Goal: Navigation & Orientation: Find specific page/section

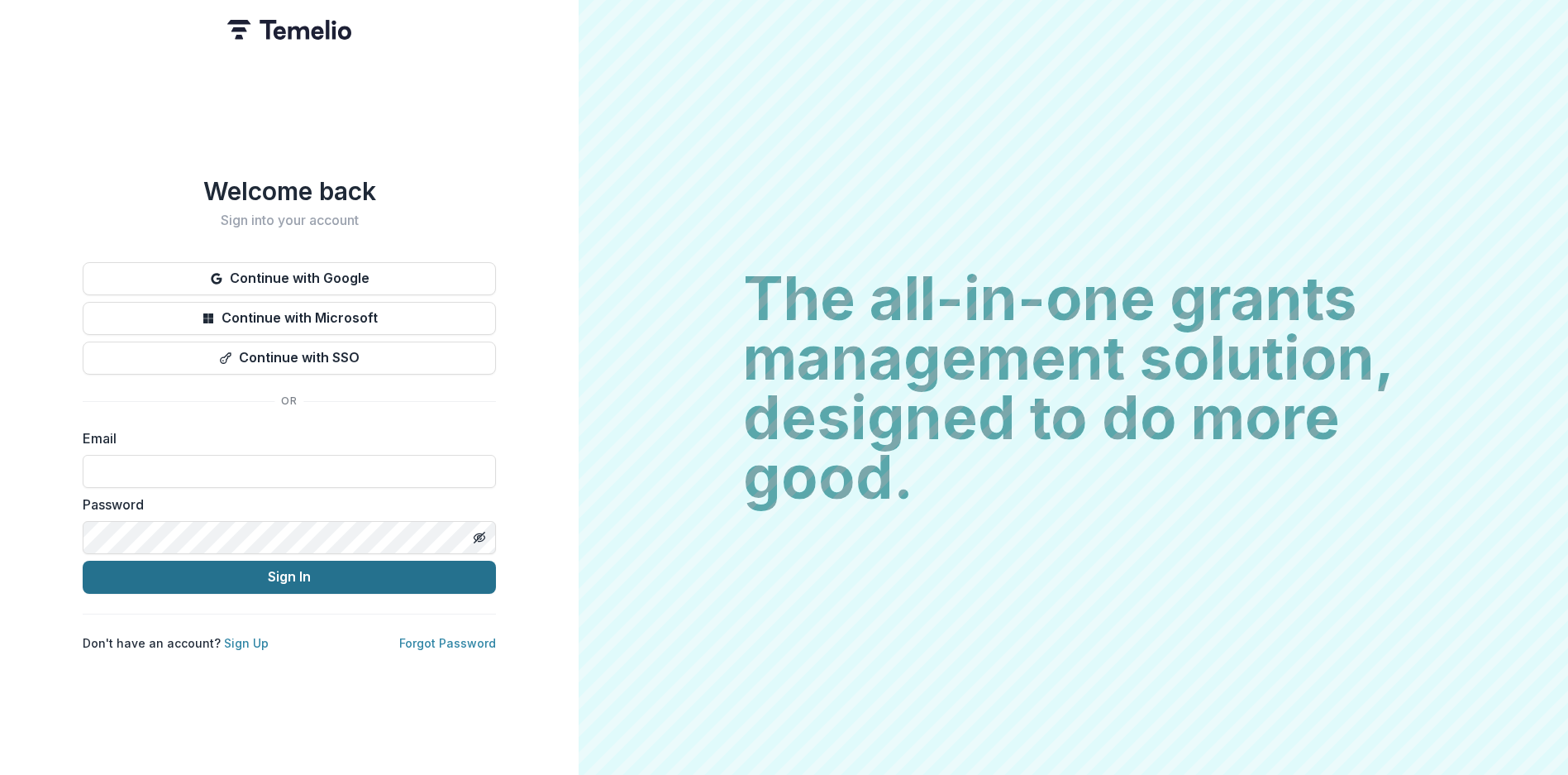
type input "**********"
click at [326, 573] on button "Sign In" at bounding box center [289, 577] width 413 height 33
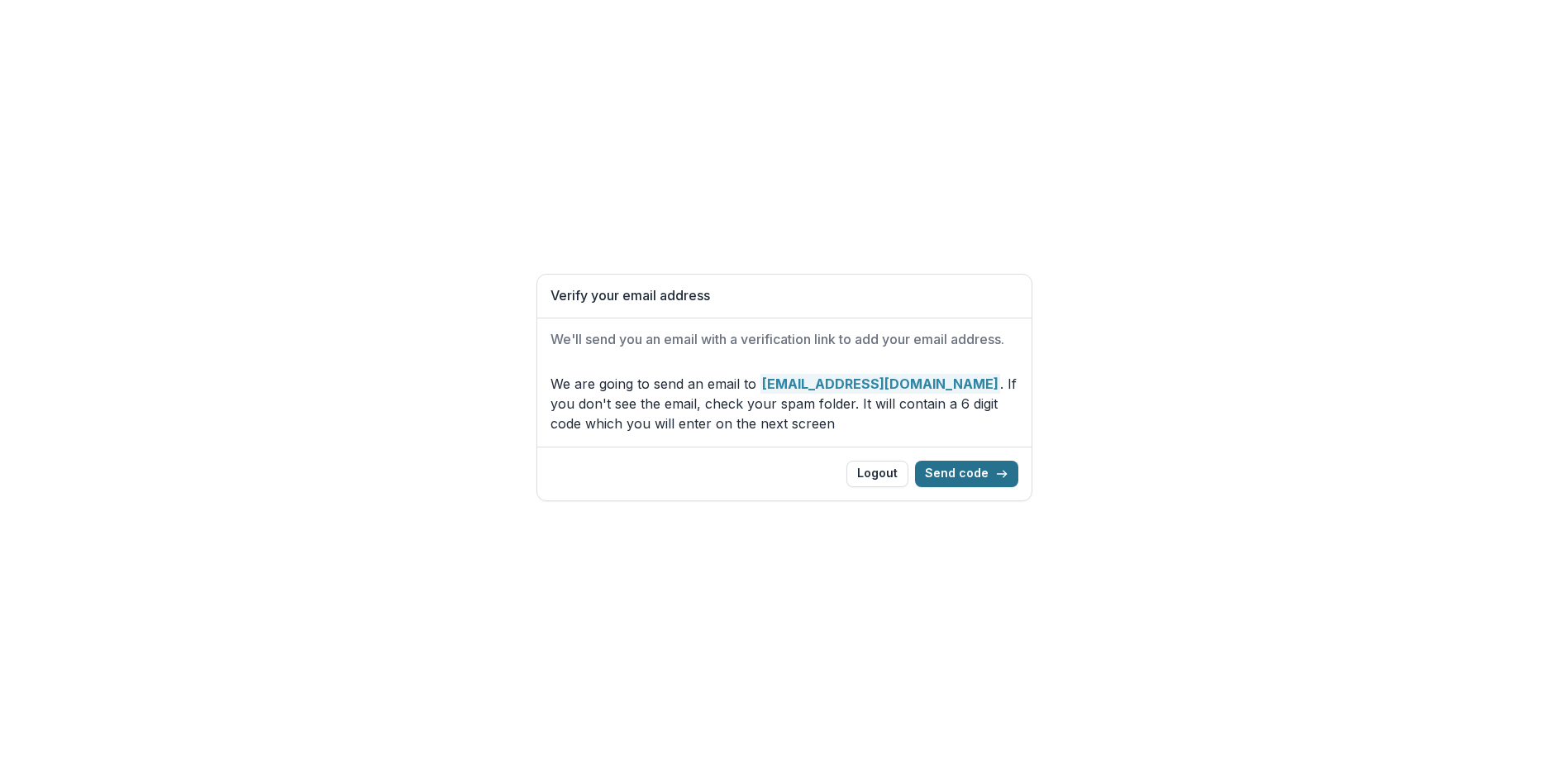
click at [959, 471] on button "Send code" at bounding box center [966, 473] width 103 height 26
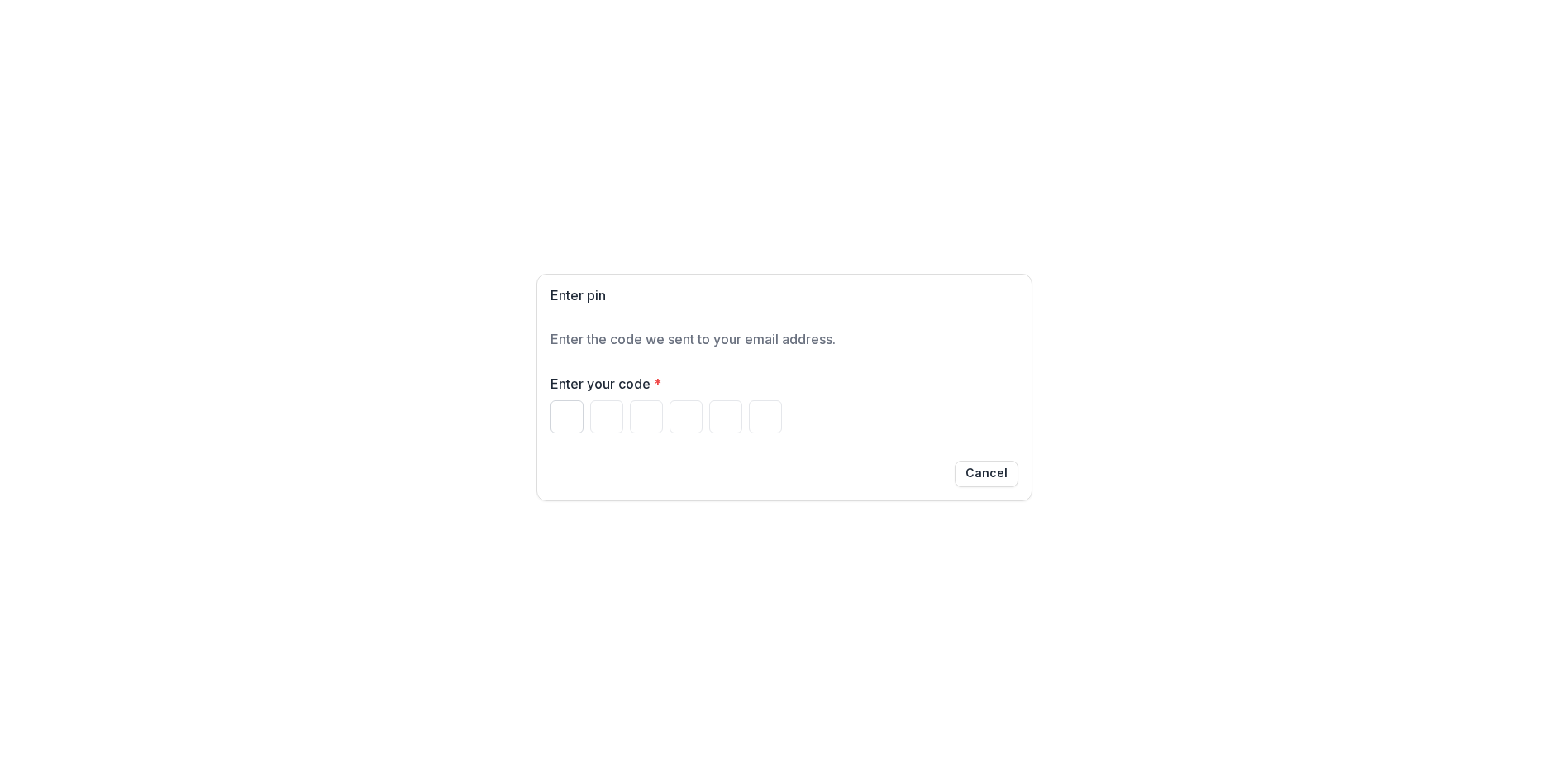
type input "*"
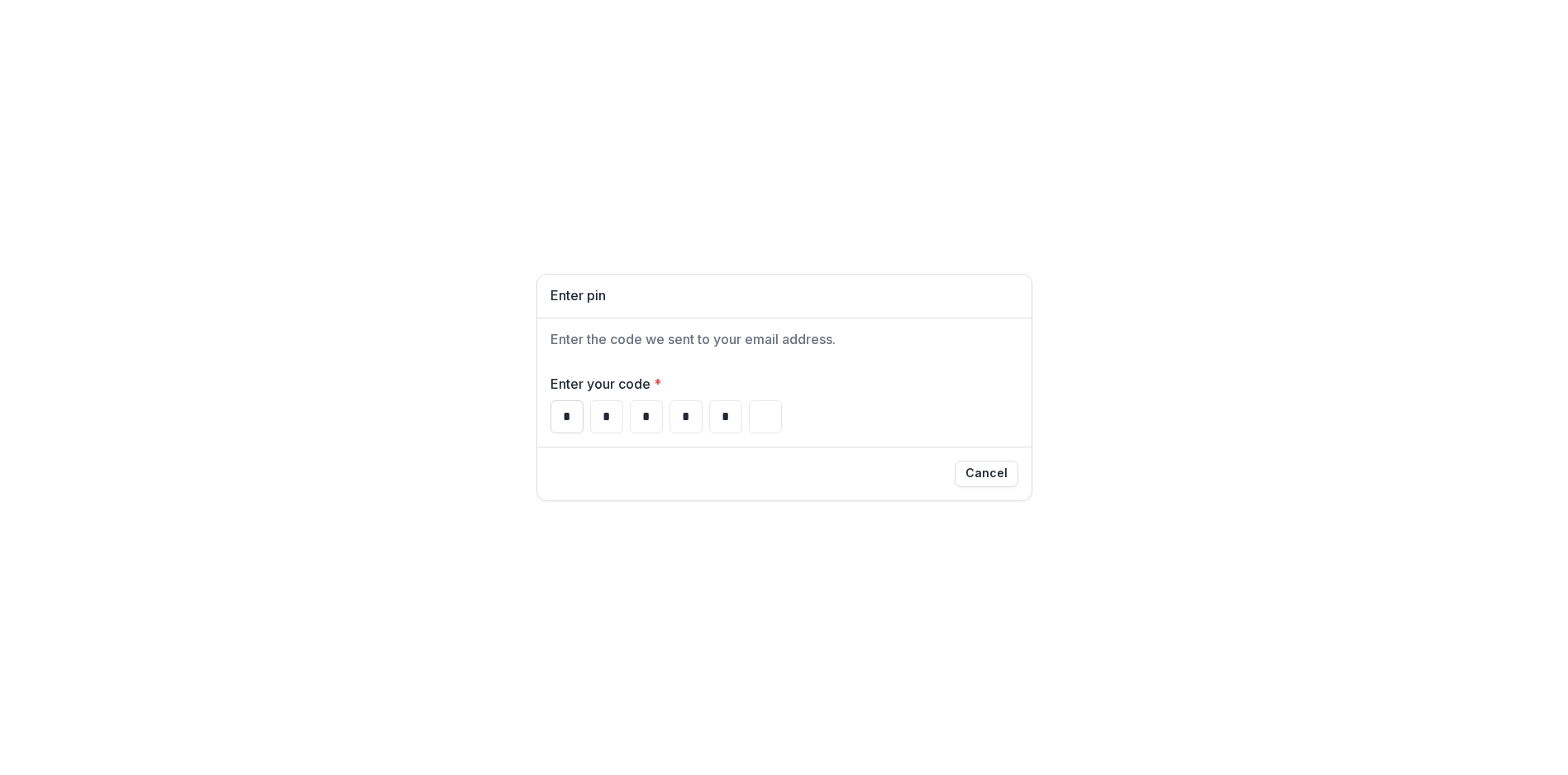
type input "*"
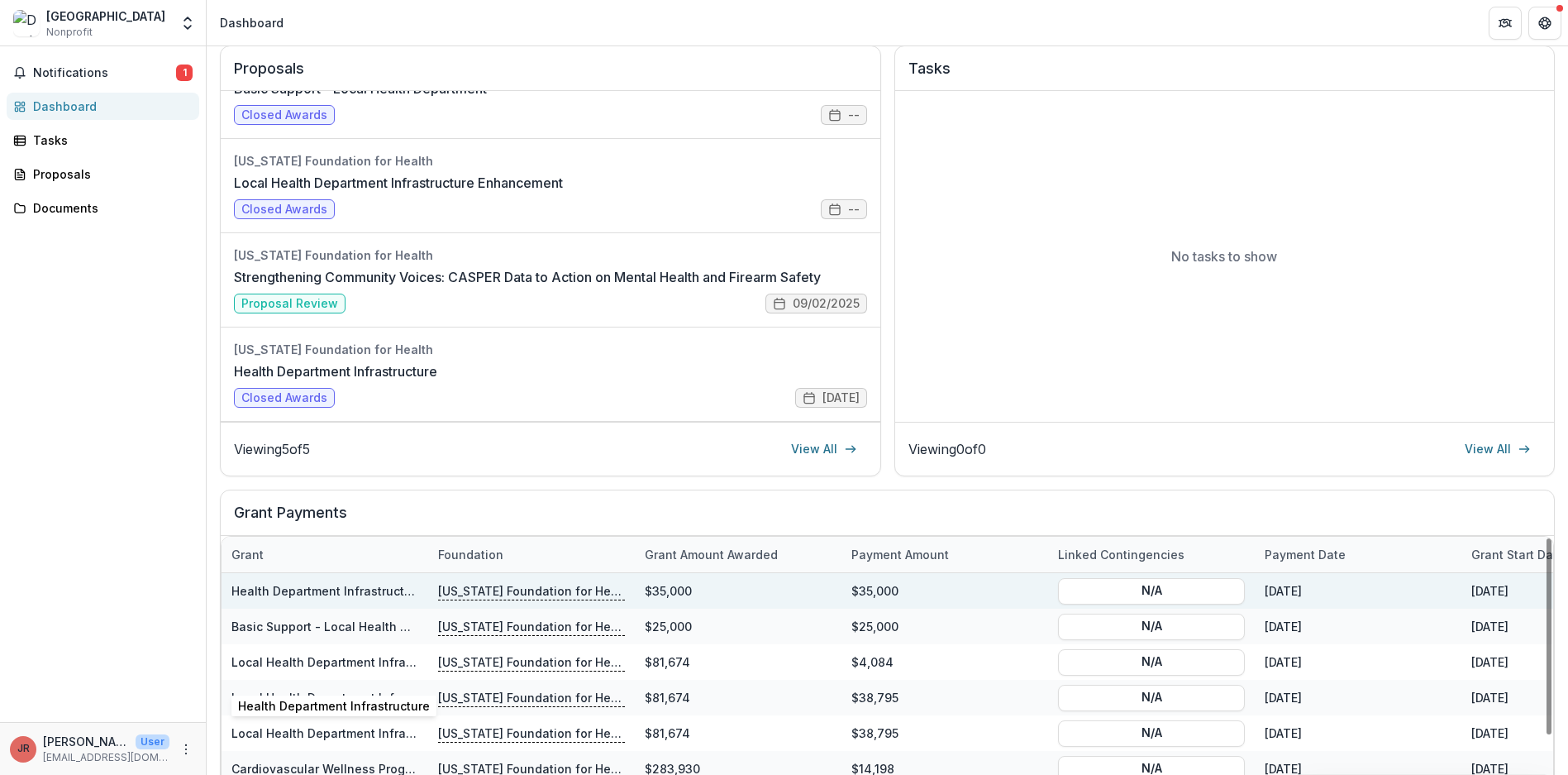
scroll to position [111, 0]
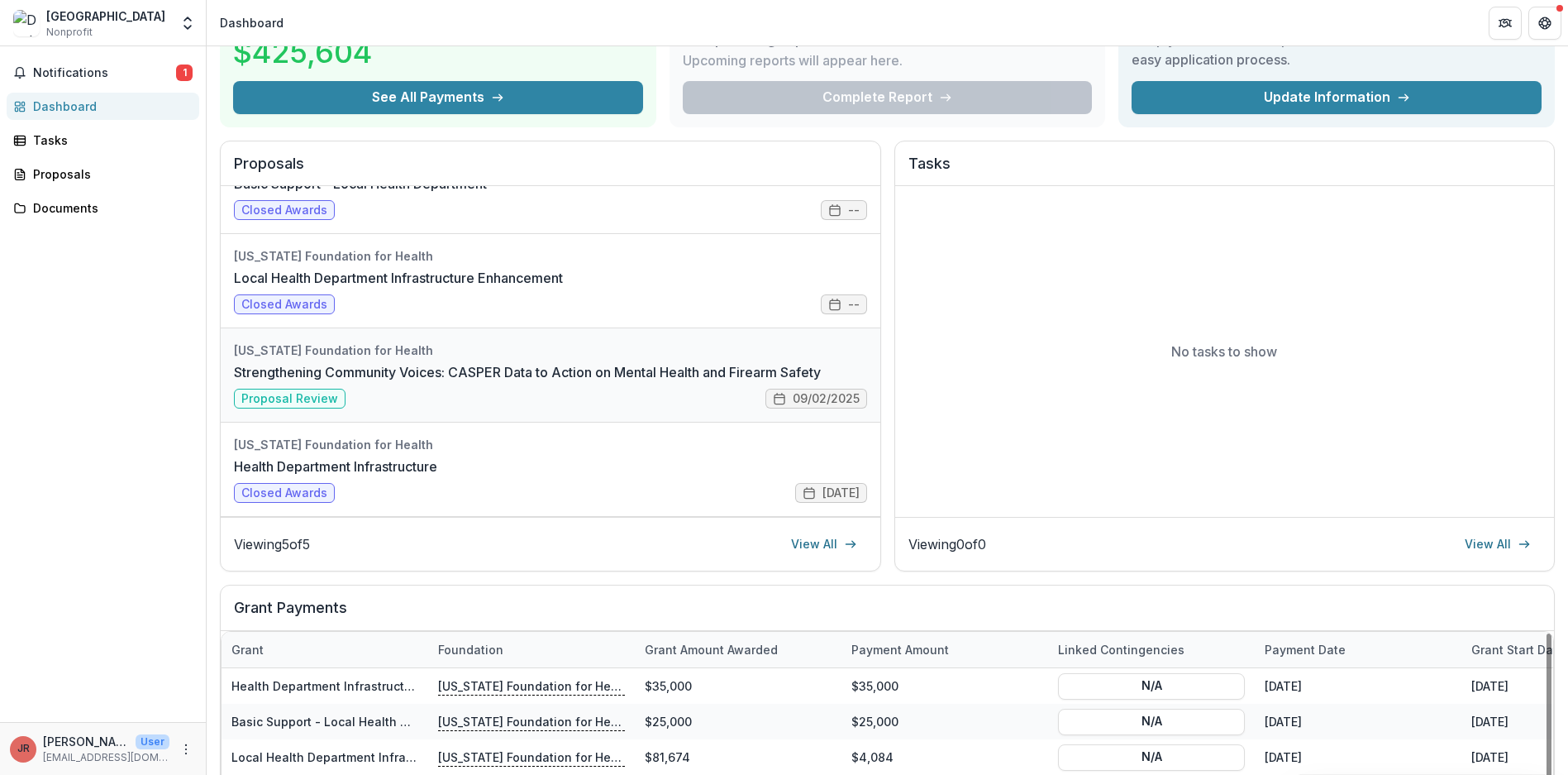
click at [463, 382] on link "Strengthening Community Voices: CASPER Data to Action on Mental Health and Fire…" at bounding box center [527, 372] width 587 height 20
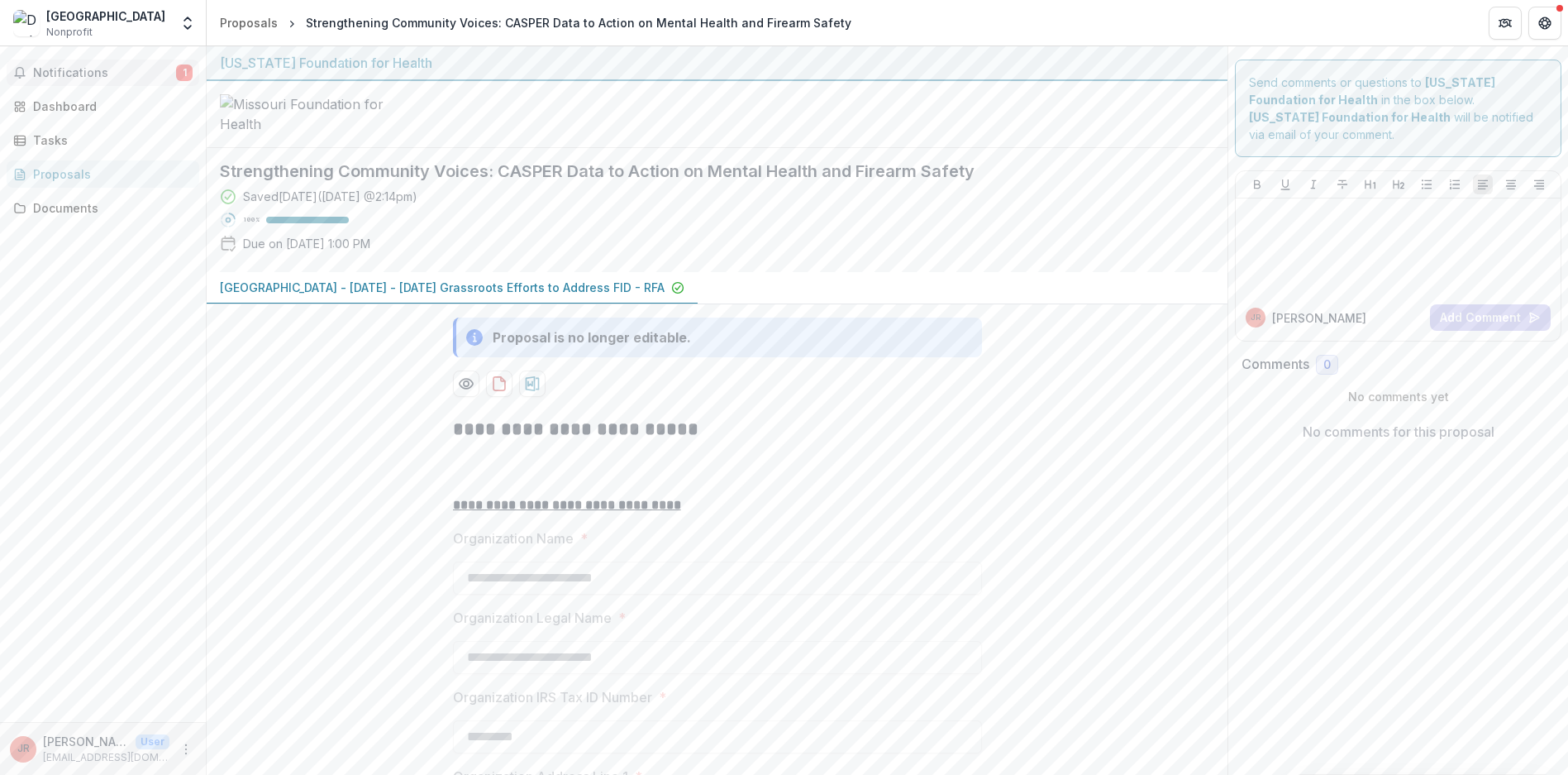
click at [51, 78] on span "Notifications" at bounding box center [105, 73] width 143 height 14
click at [128, 316] on div "Notifications 1 Unread 1 Archived JR [PERSON_NAME] changed Strengthening Commun…" at bounding box center [103, 384] width 206 height 675
click at [334, 296] on p "[GEOGRAPHIC_DATA] - [DATE] - [DATE] Grassroots Efforts to Address FID - RFA" at bounding box center [442, 288] width 445 height 17
click at [337, 296] on p "[GEOGRAPHIC_DATA] - [DATE] - [DATE] Grassroots Efforts to Address FID - RFA" at bounding box center [442, 288] width 445 height 17
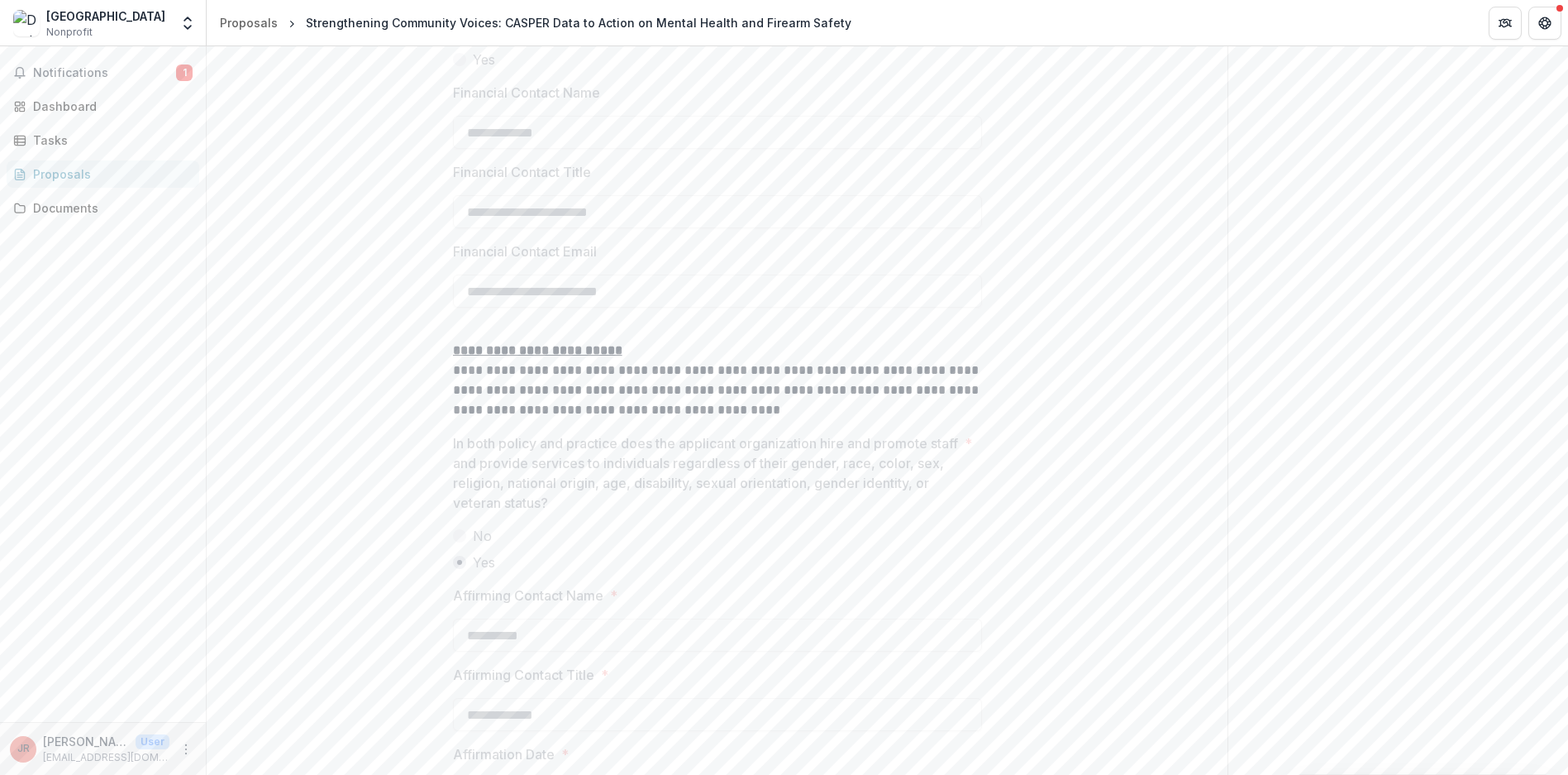
scroll to position [3295, 0]
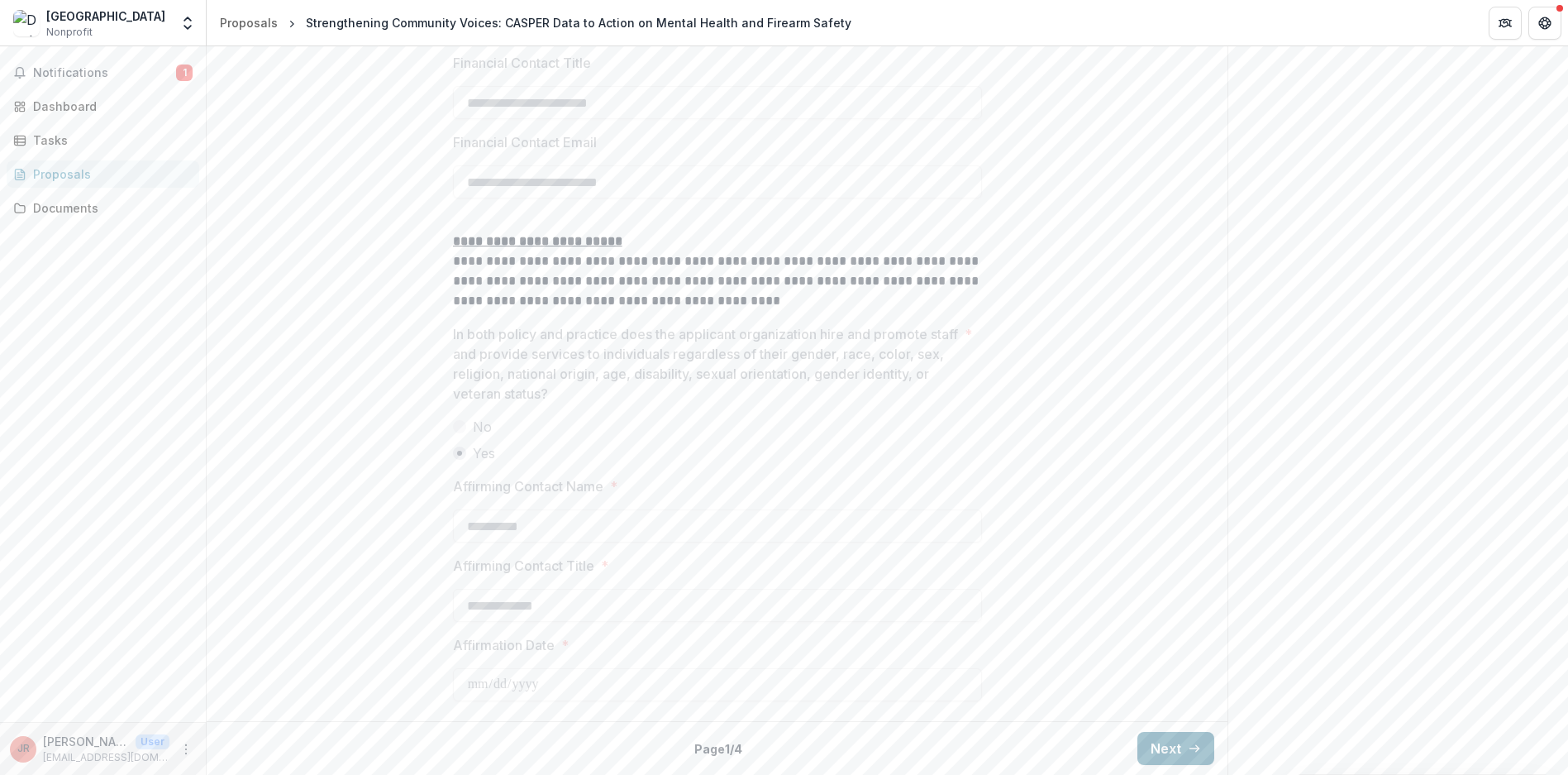
click at [1142, 736] on button "Next" at bounding box center [1175, 748] width 77 height 33
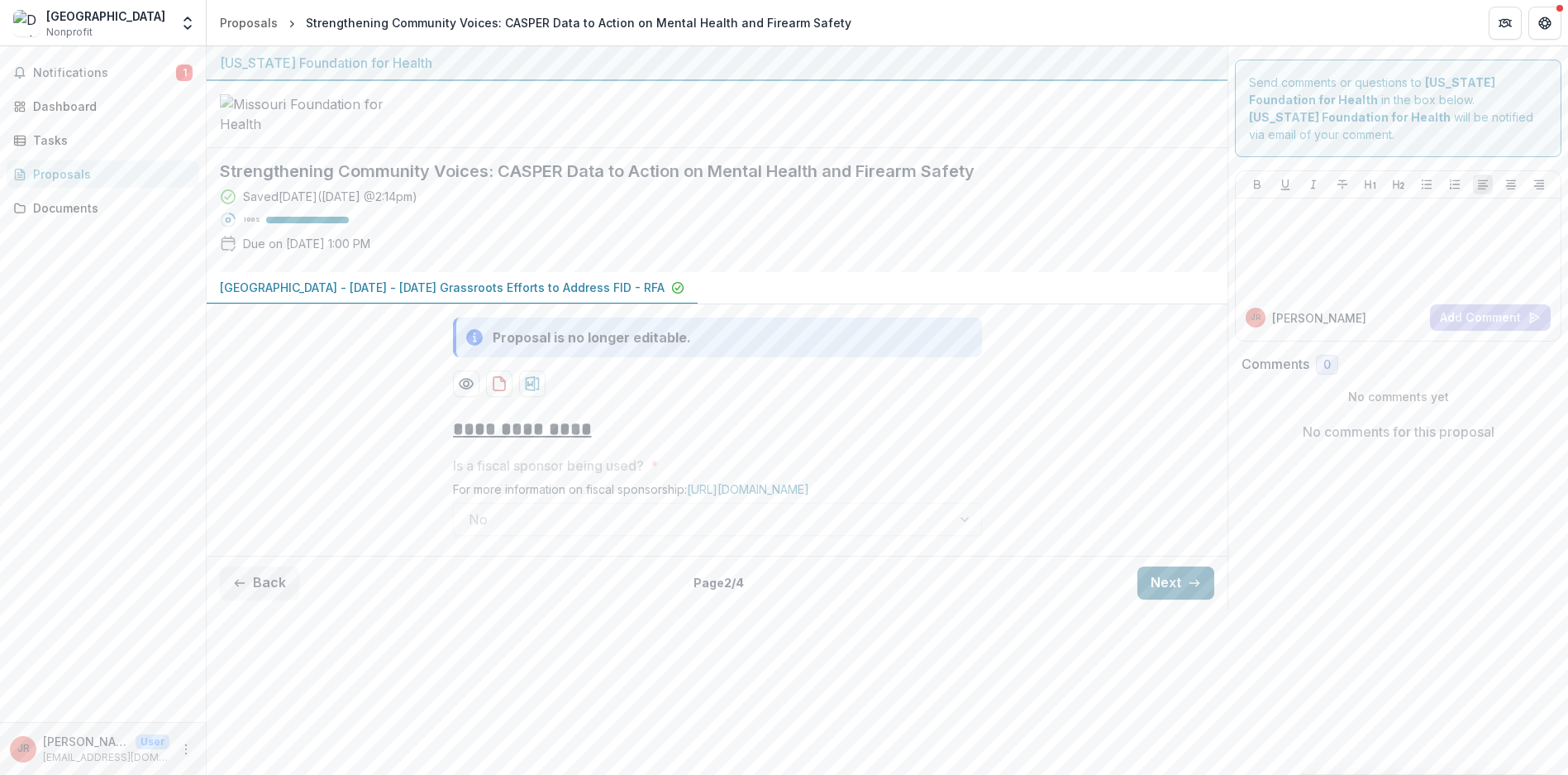
click at [1149, 600] on button "Next" at bounding box center [1175, 583] width 77 height 33
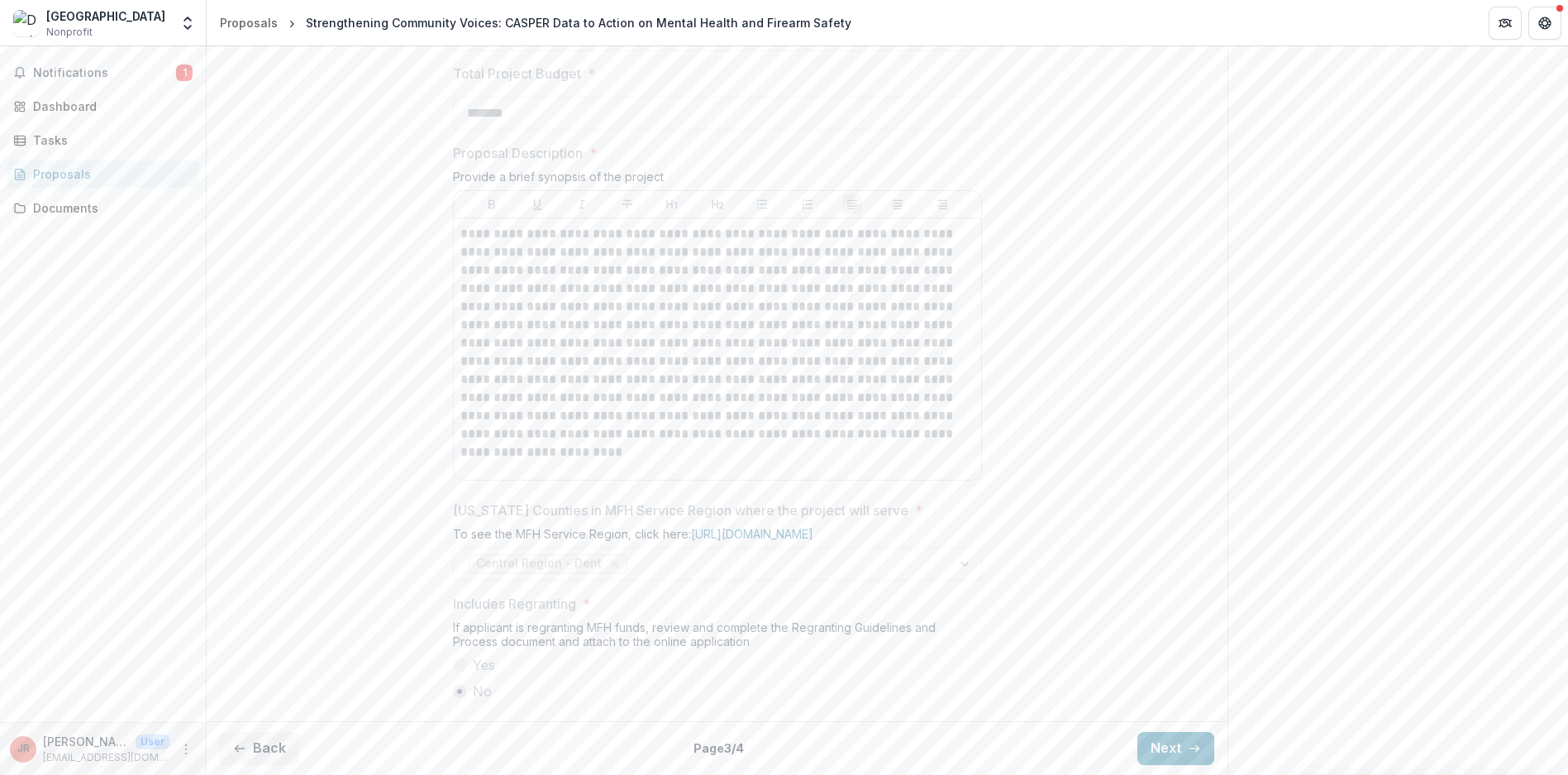
scroll to position [863, 0]
click at [1151, 749] on button "Next" at bounding box center [1175, 748] width 77 height 33
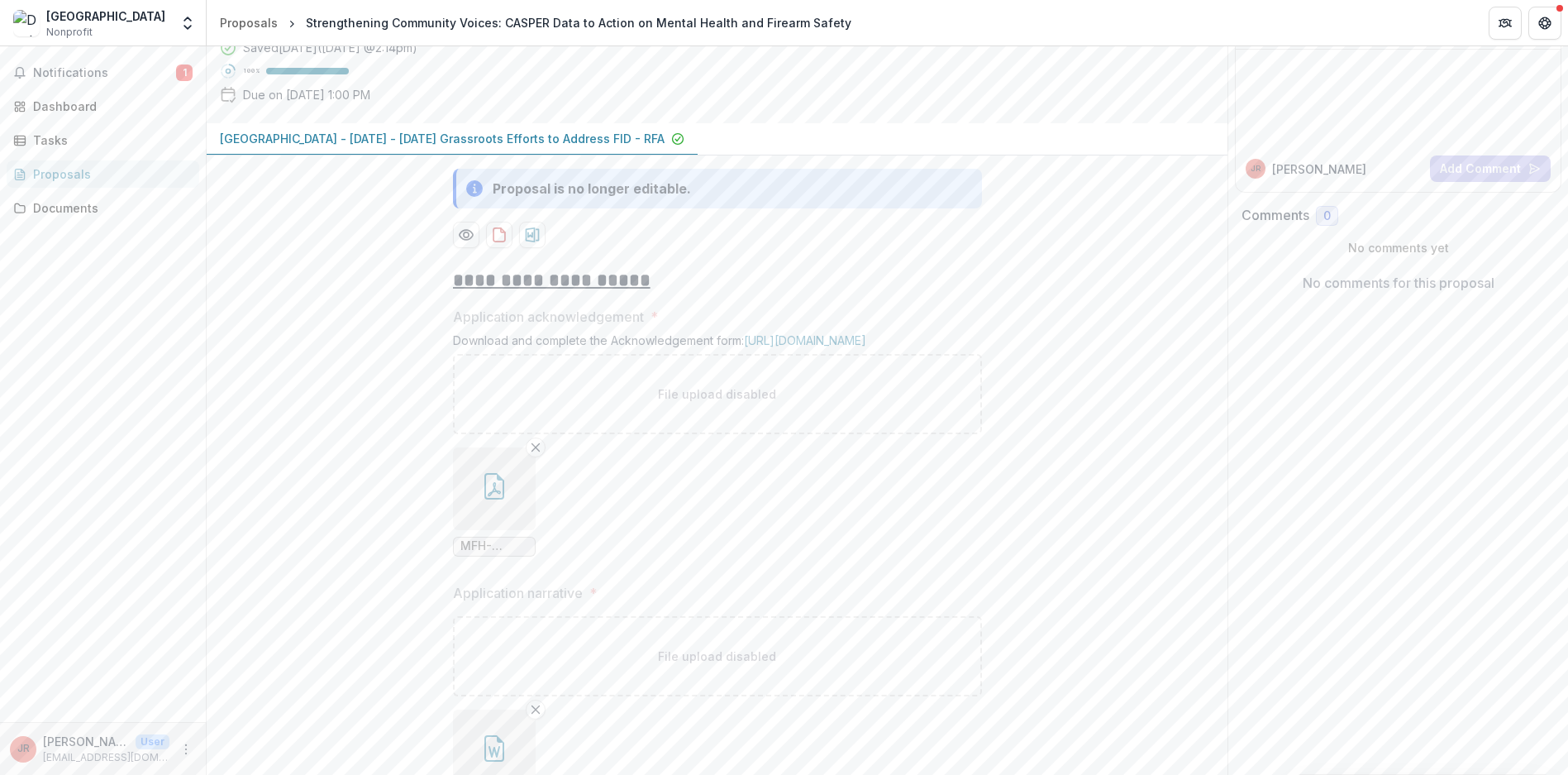
scroll to position [0, 0]
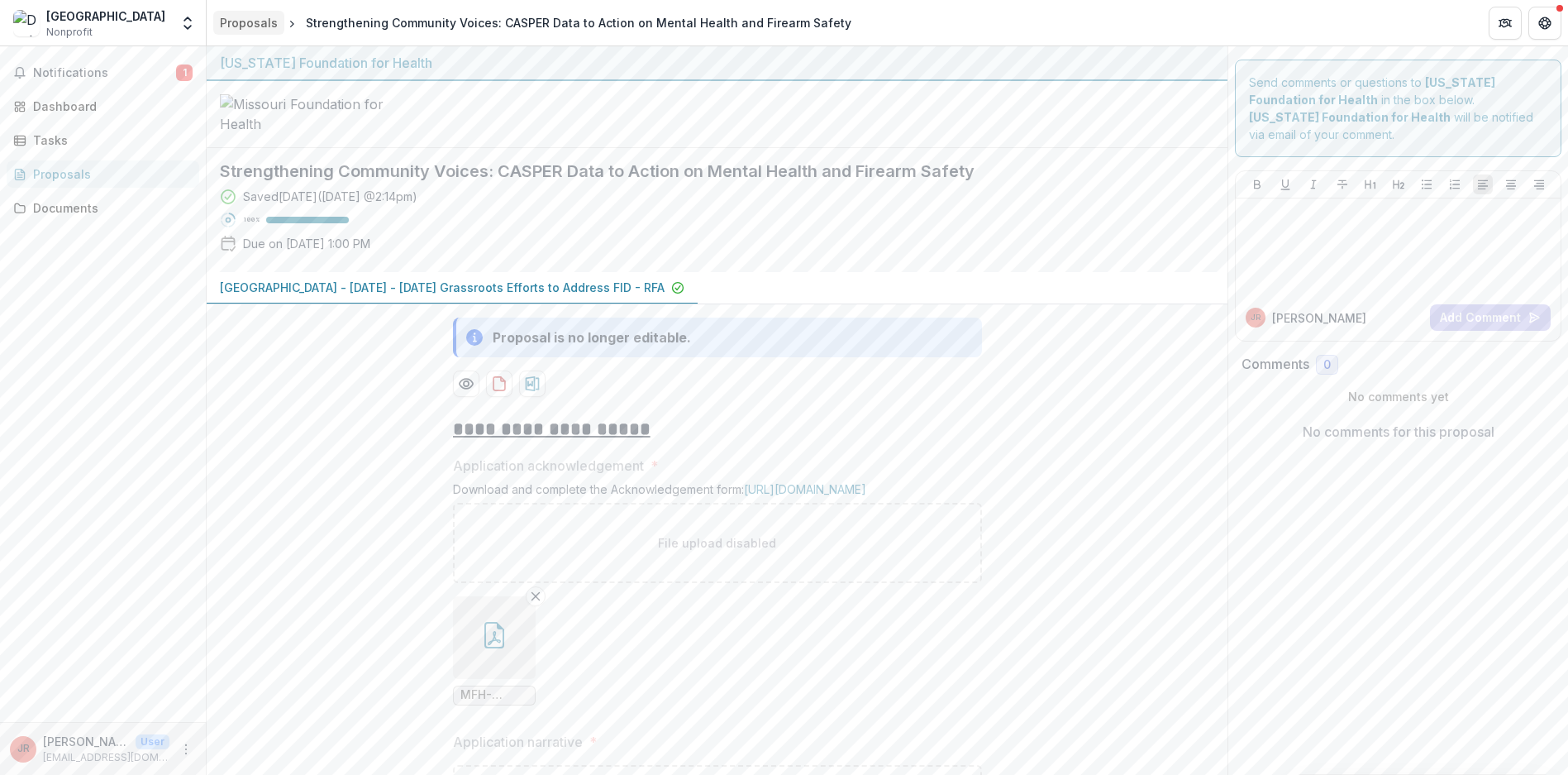
click at [228, 23] on div "Proposals" at bounding box center [249, 23] width 58 height 17
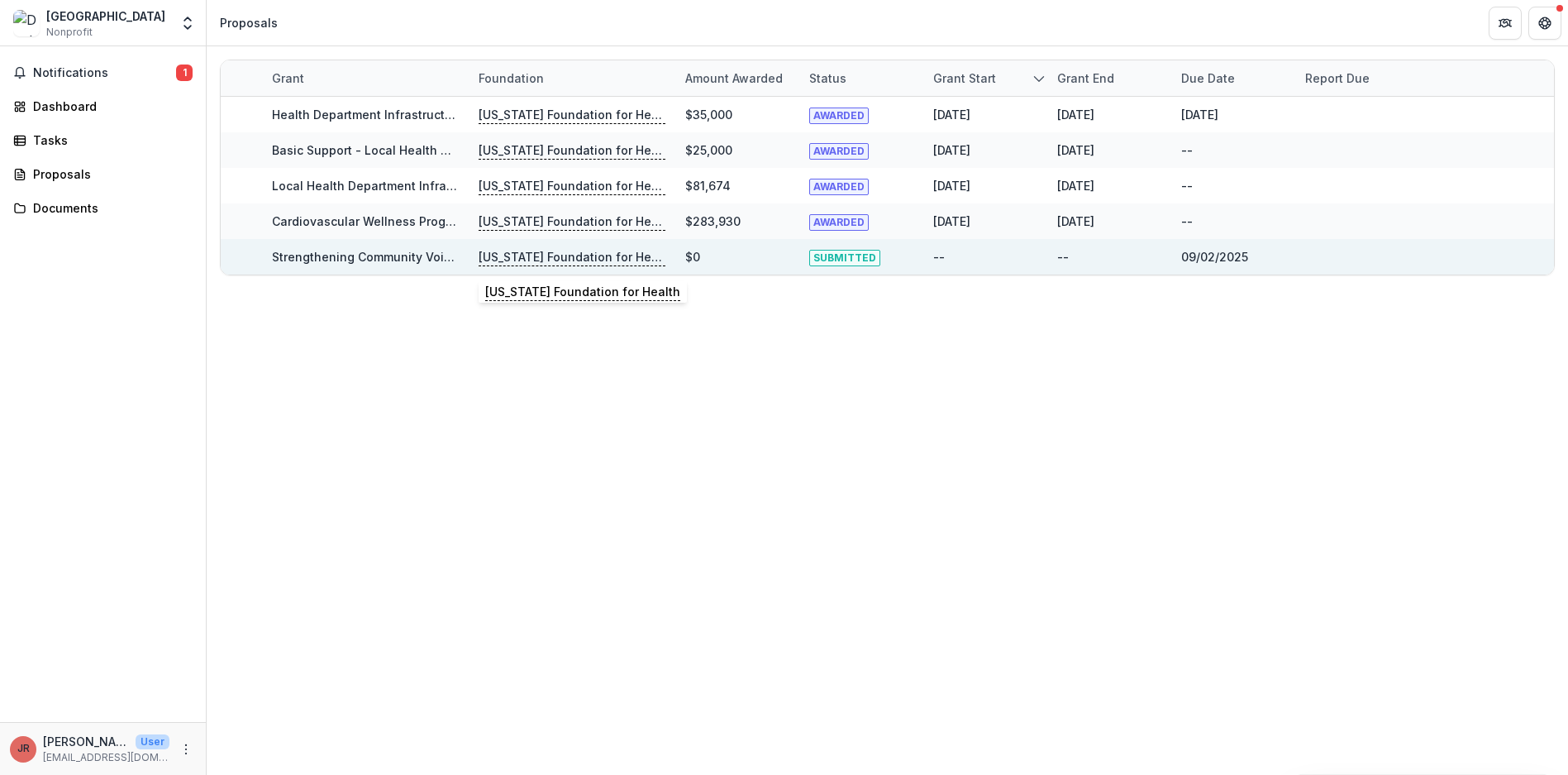
click at [504, 263] on p "[US_STATE] Foundation for Health" at bounding box center [572, 257] width 187 height 18
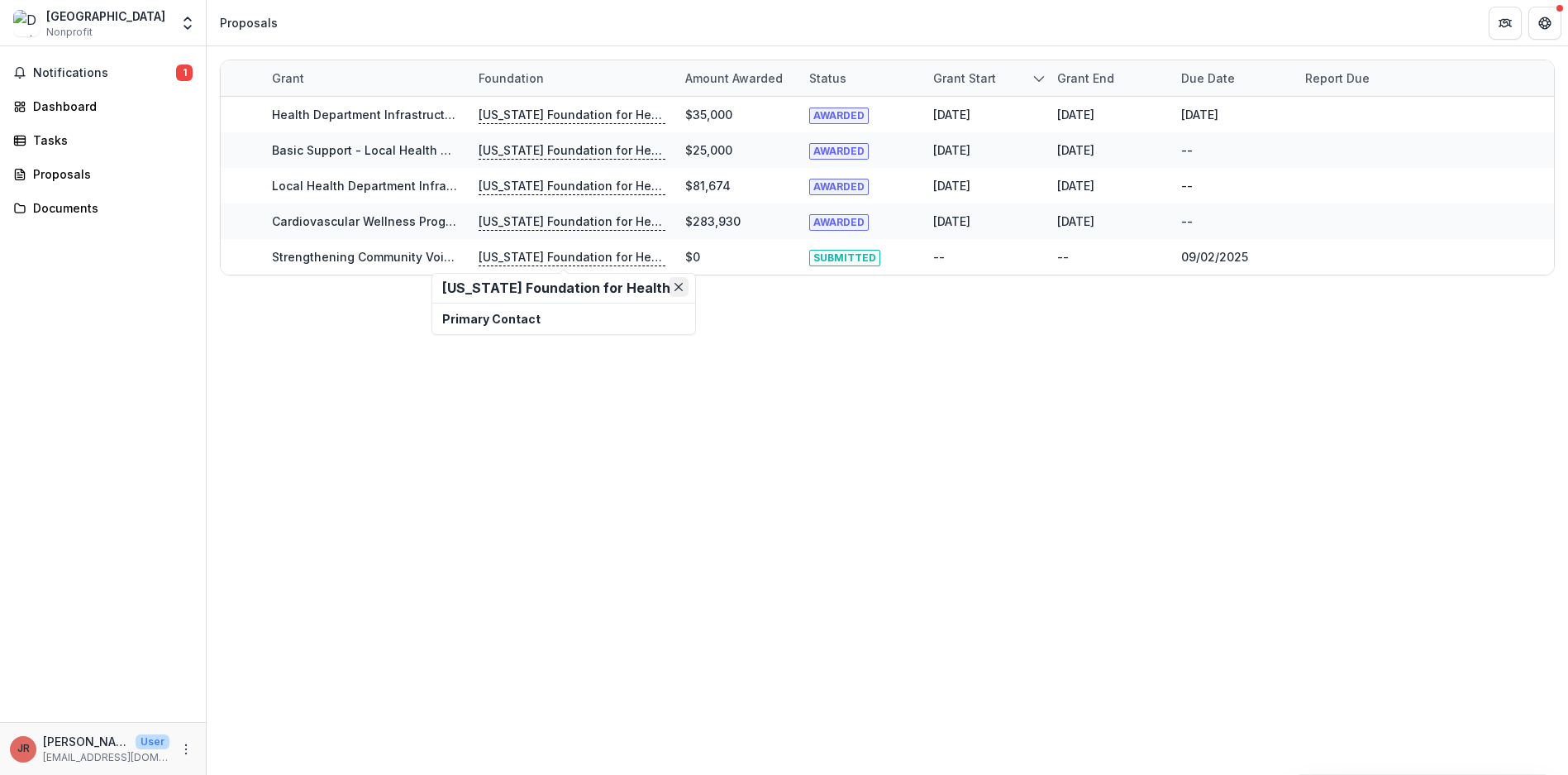
click at [674, 288] on icon "Close" at bounding box center [679, 287] width 9 height 9
click at [56, 72] on span "Notifications" at bounding box center [105, 73] width 143 height 14
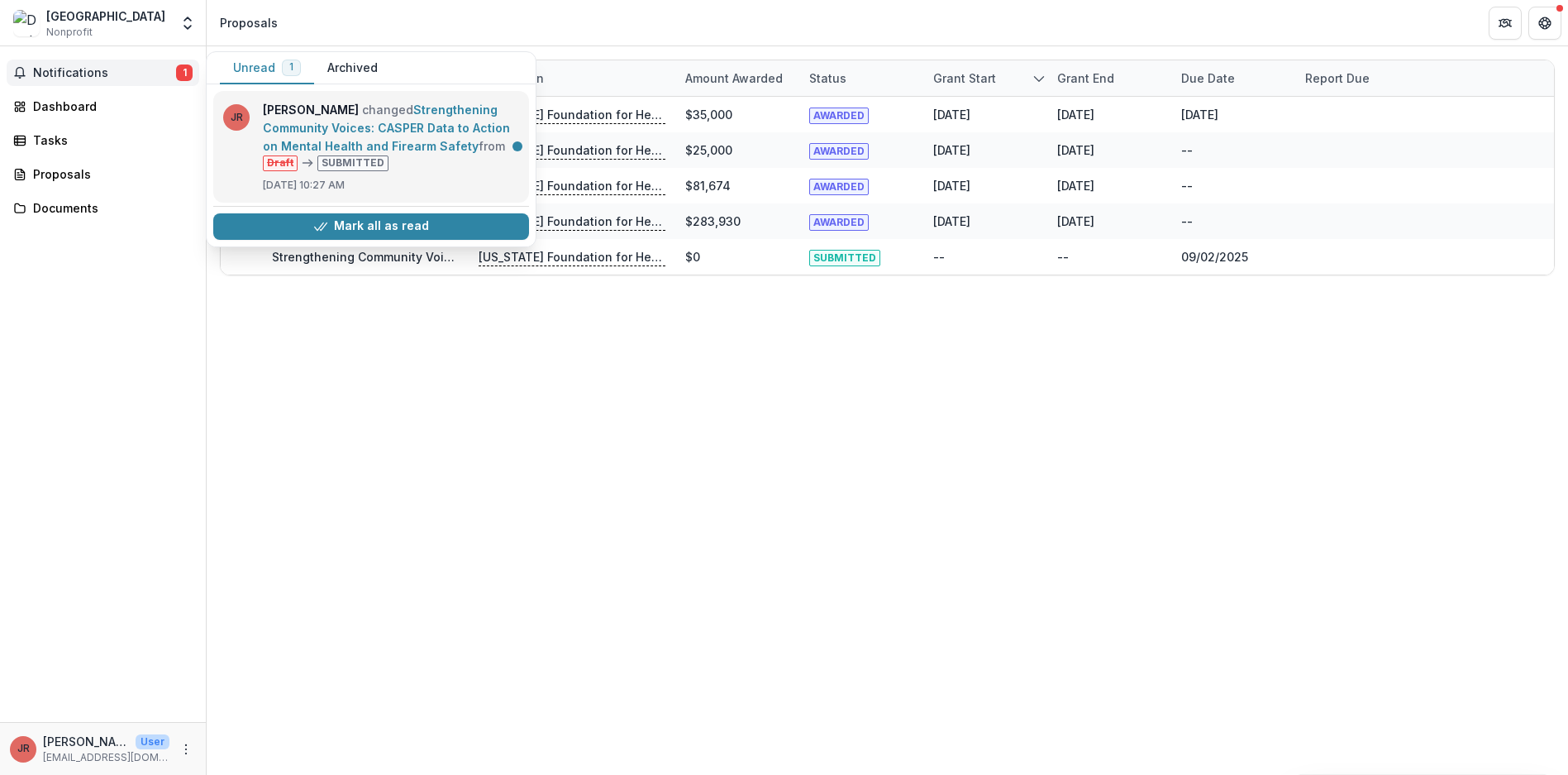
click at [418, 138] on link "Strengthening Community Voices: CASPER Data to Action on Mental Health and Fire…" at bounding box center [386, 128] width 247 height 50
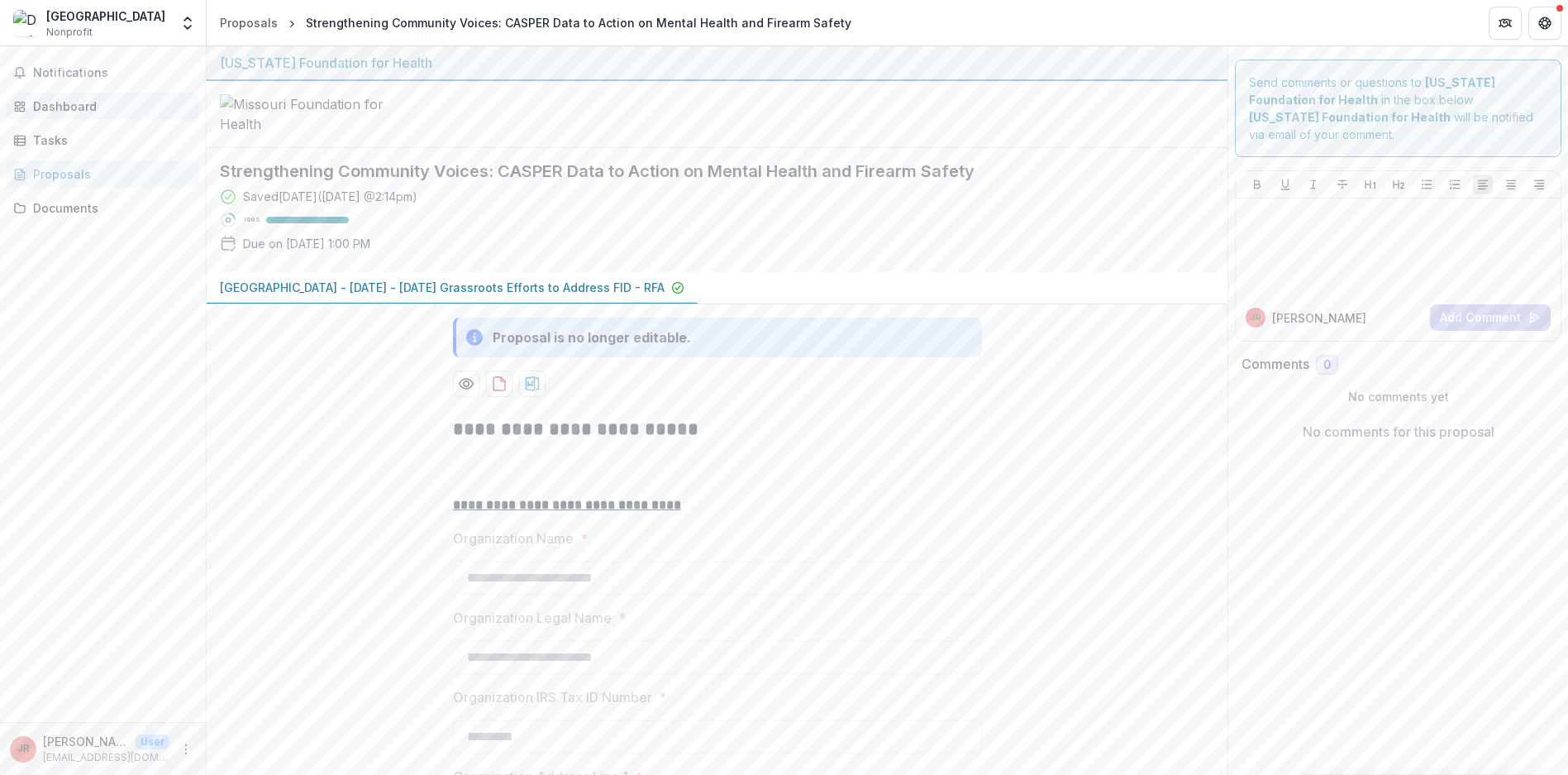
click at [69, 109] on div "Dashboard" at bounding box center [110, 106] width 153 height 17
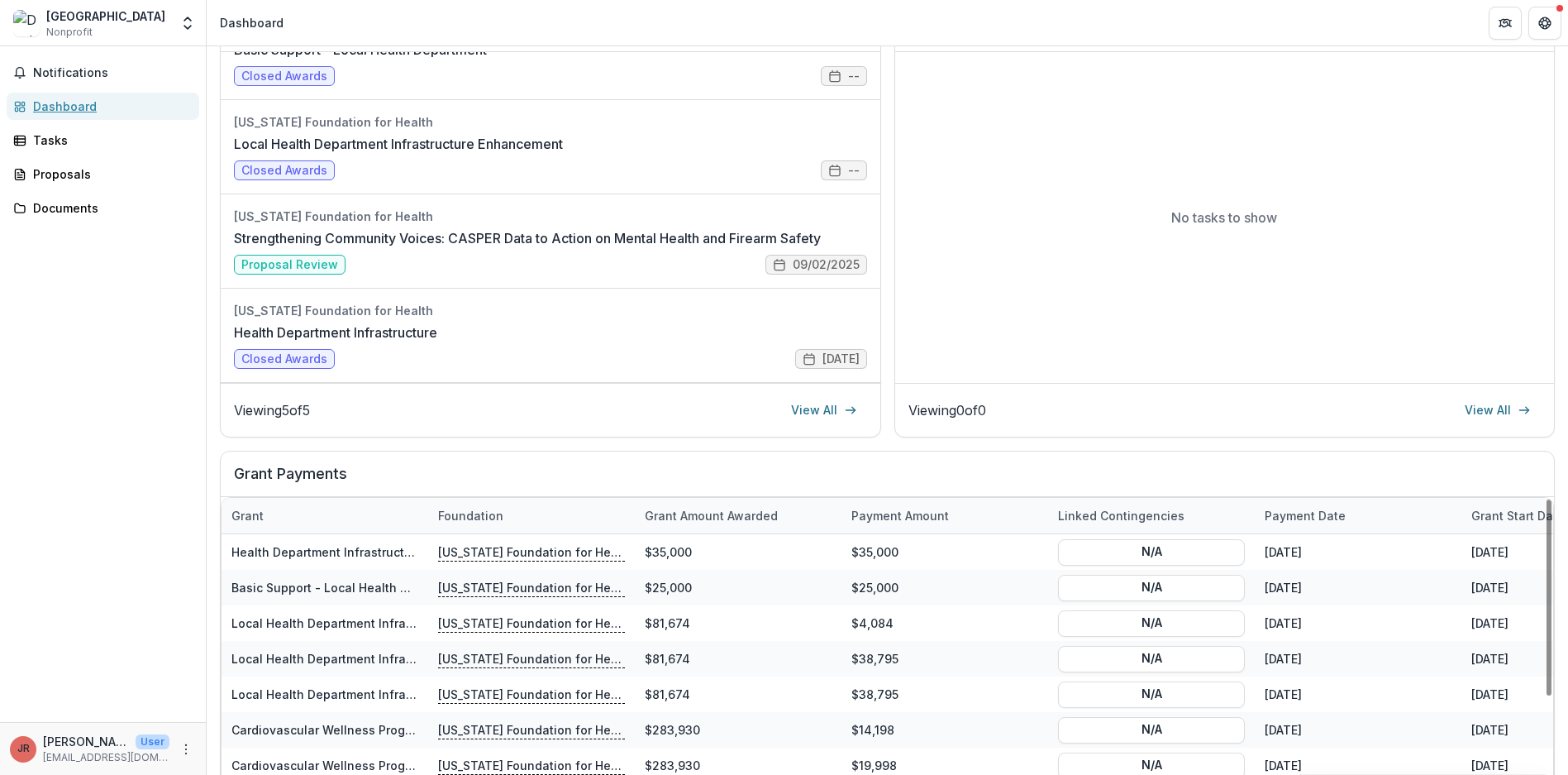
scroll to position [248, 0]
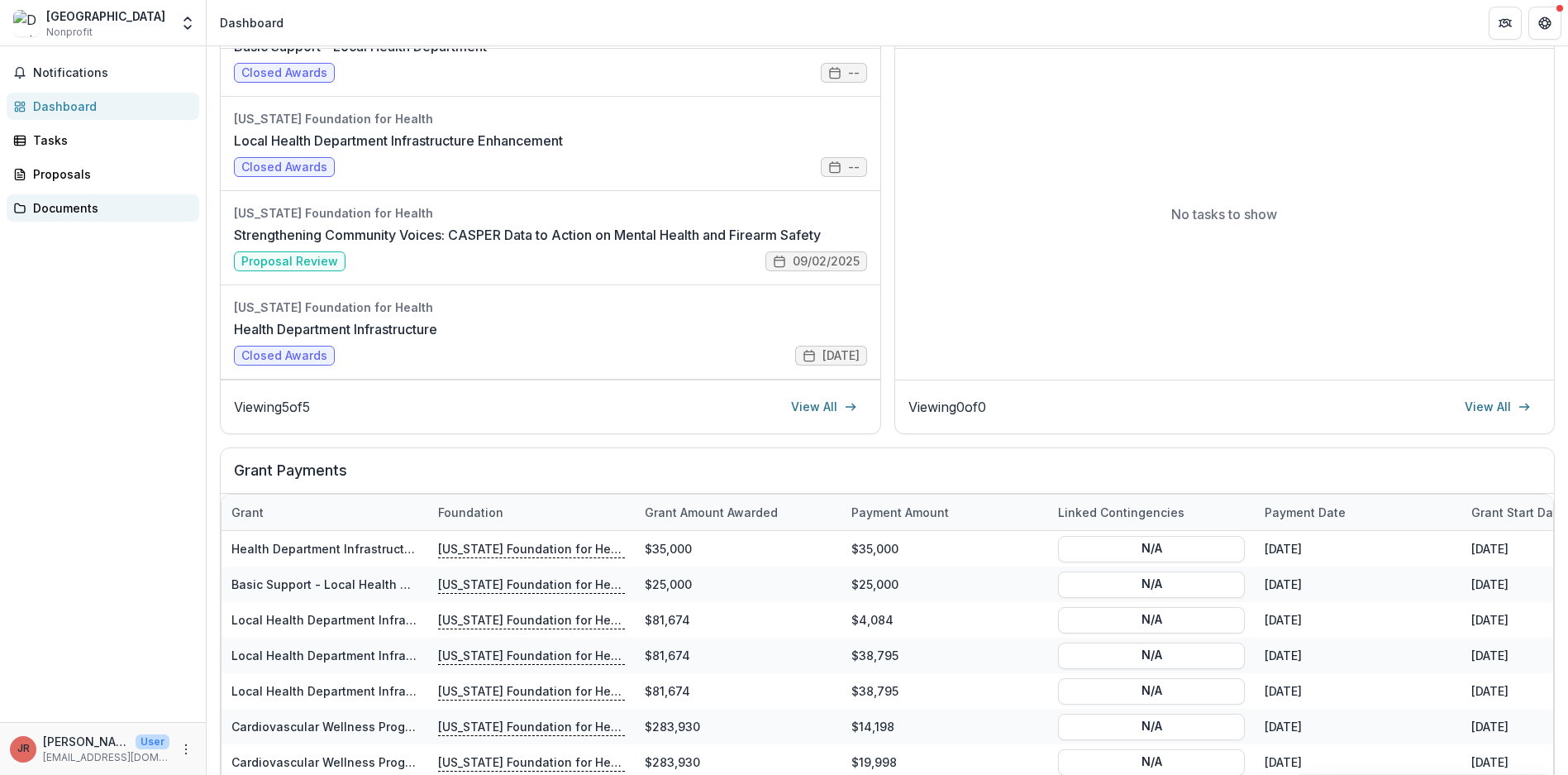
click at [66, 203] on div "Documents" at bounding box center [110, 208] width 153 height 17
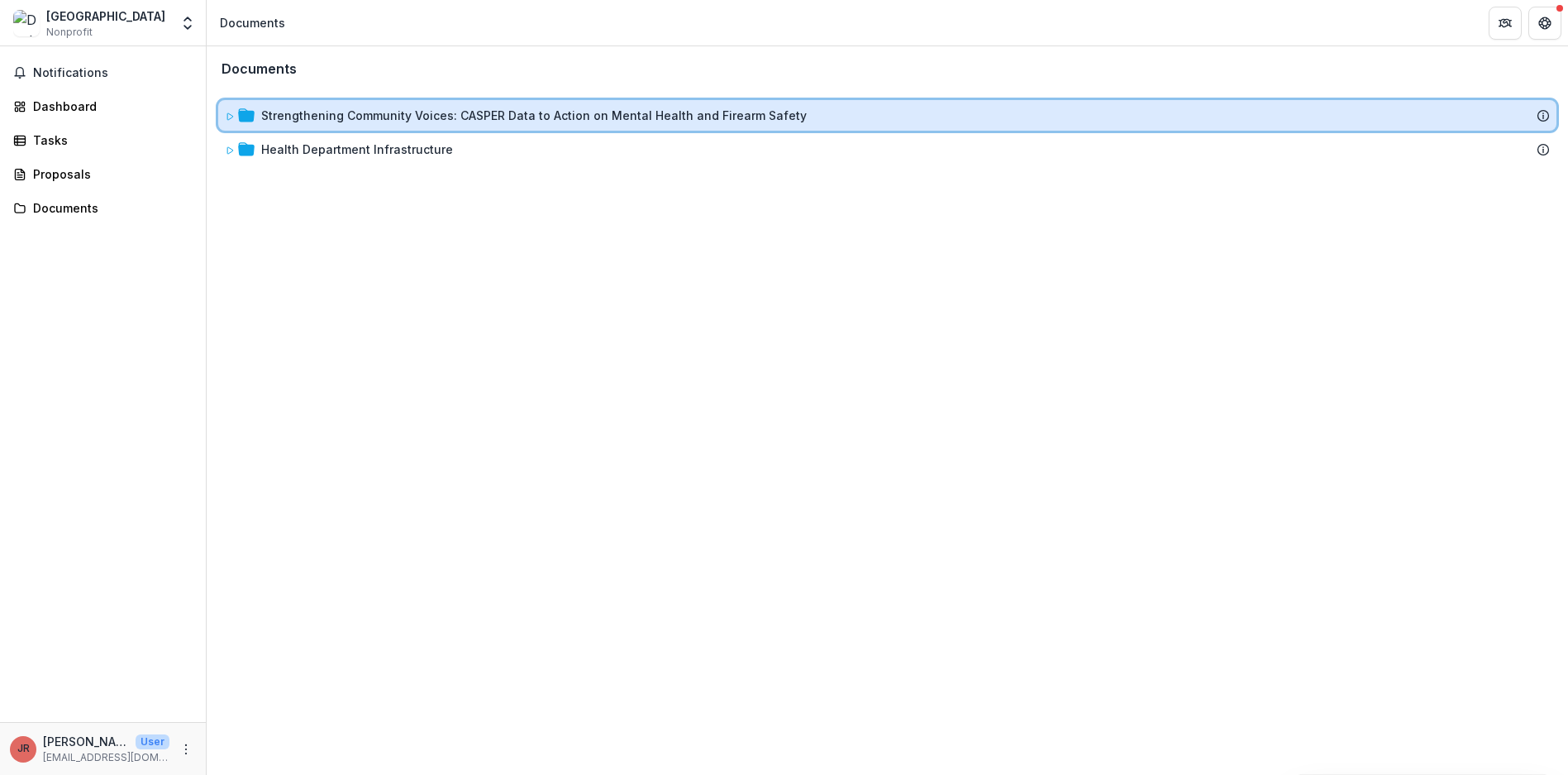
click at [230, 114] on icon at bounding box center [230, 117] width 10 height 10
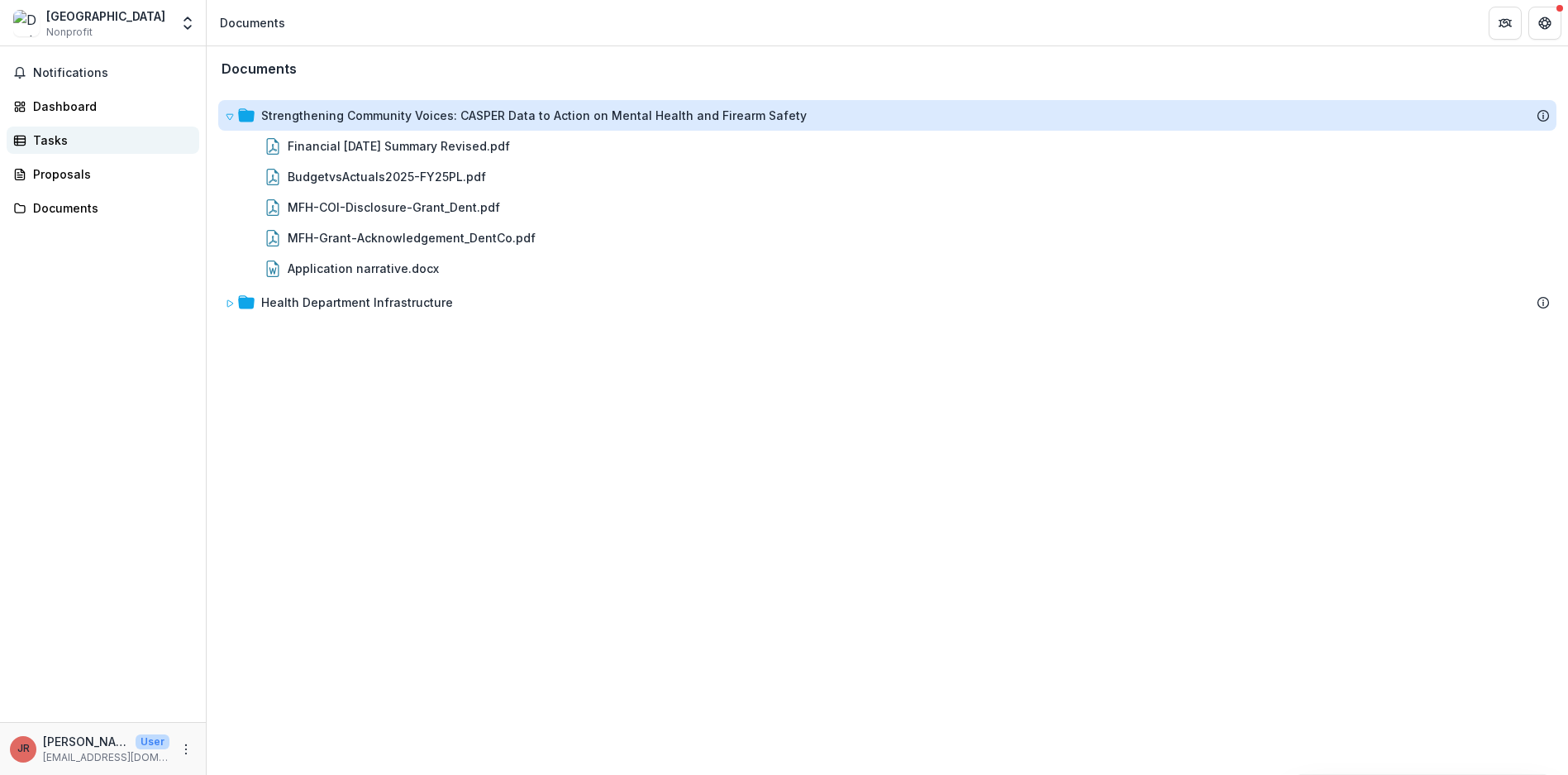
click at [69, 150] on link "Tasks" at bounding box center [103, 140] width 192 height 27
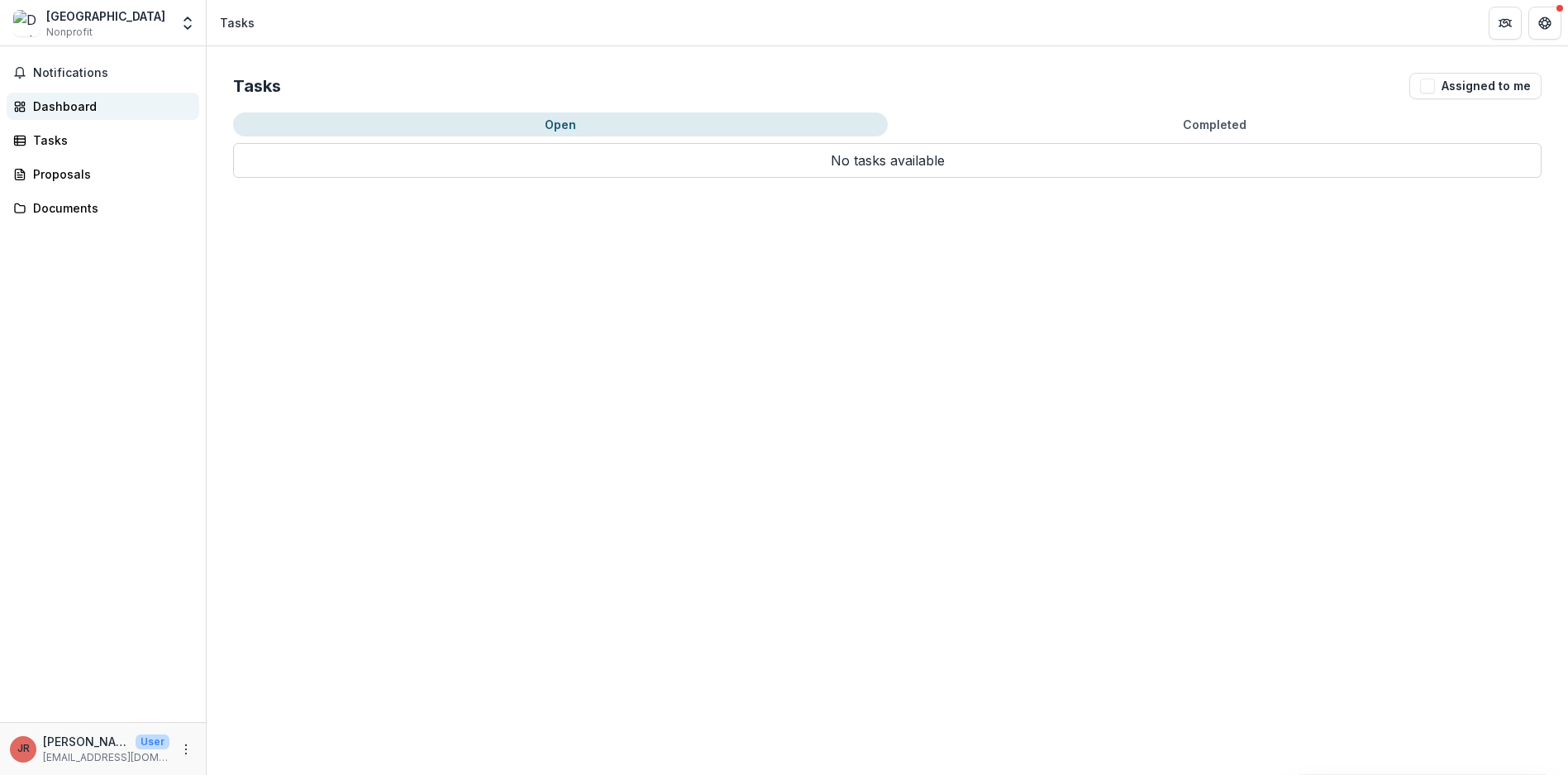
click at [75, 110] on div "Dashboard" at bounding box center [110, 106] width 153 height 17
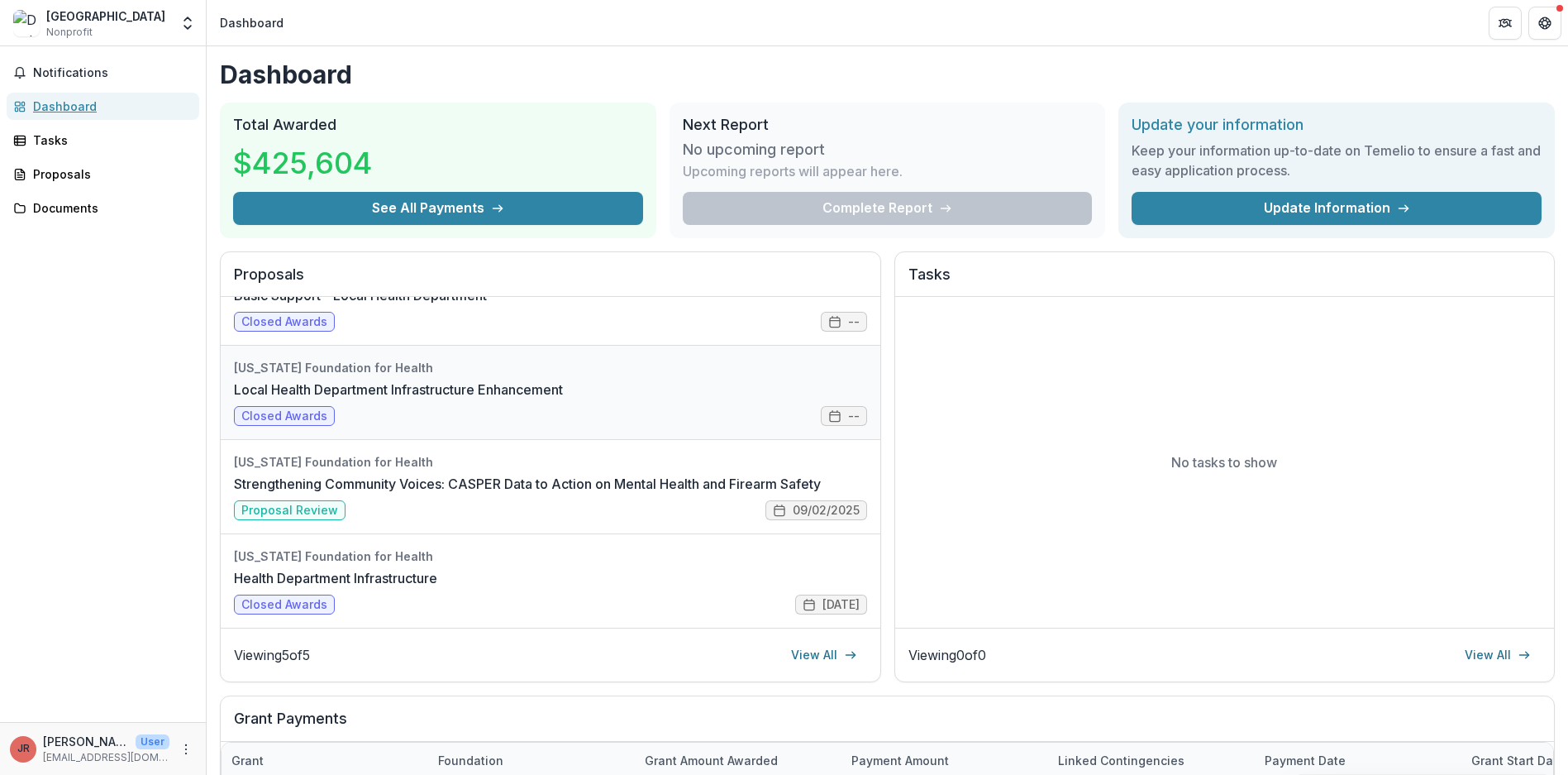
scroll to position [140, 0]
click at [1554, 21] on button "Get Help" at bounding box center [1544, 23] width 33 height 33
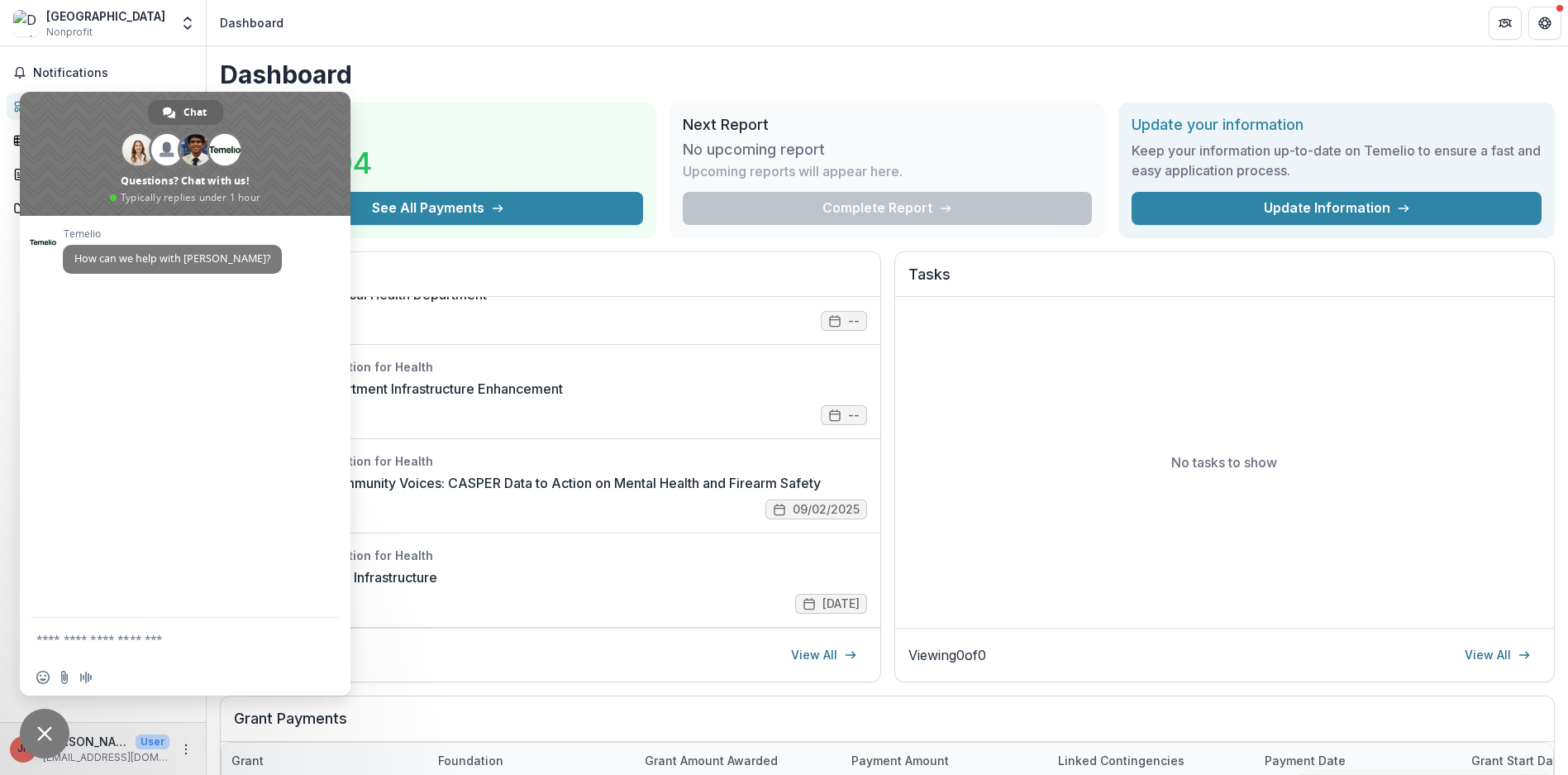
click at [48, 721] on span "Close chat" at bounding box center [44, 733] width 49 height 49
